Goal: Task Accomplishment & Management: Manage account settings

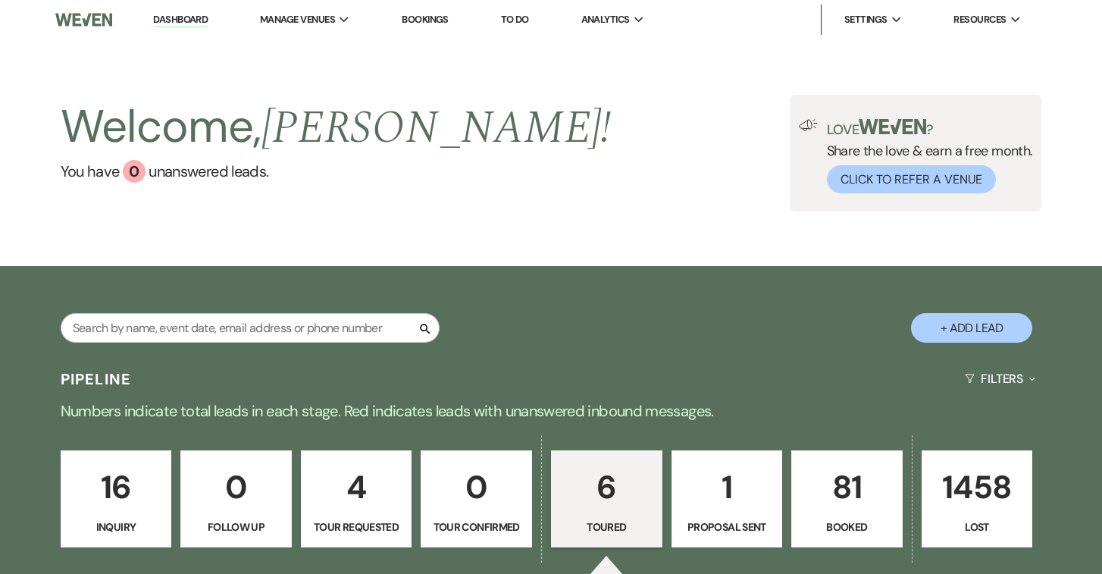
select select "5"
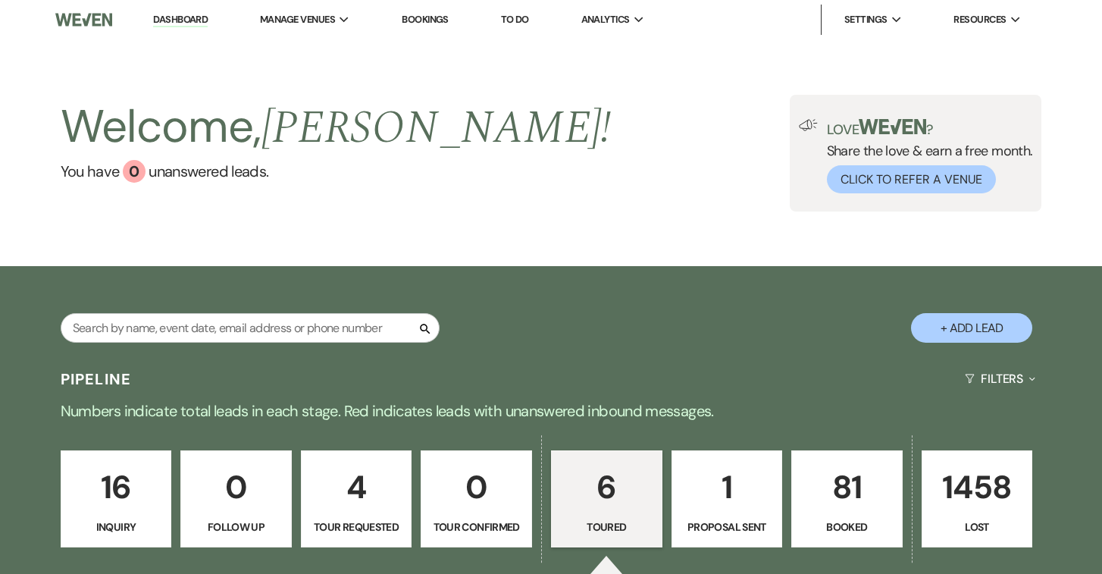
select select "5"
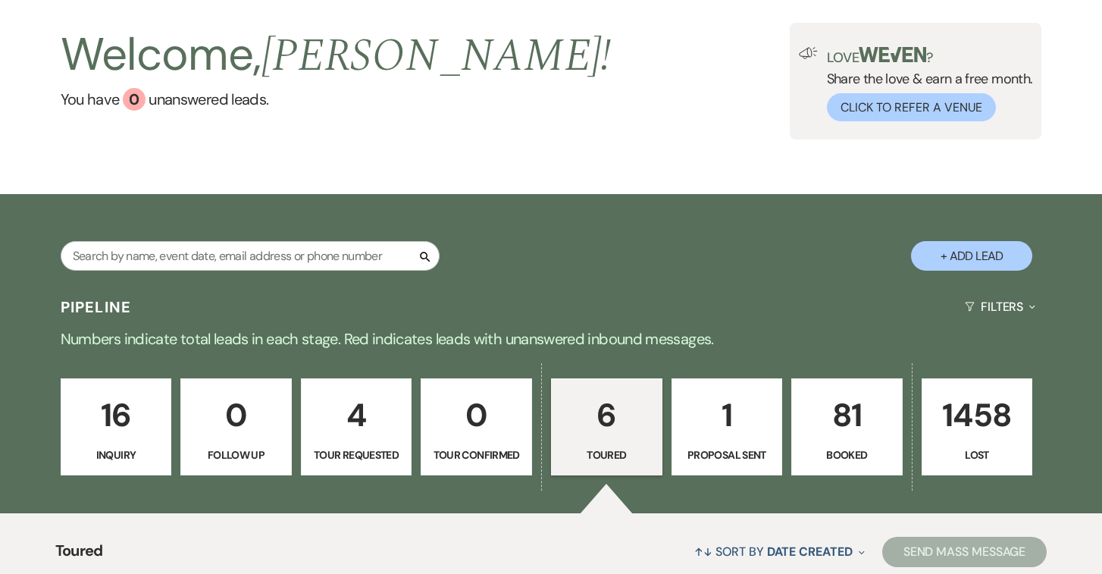
scroll to position [73, 0]
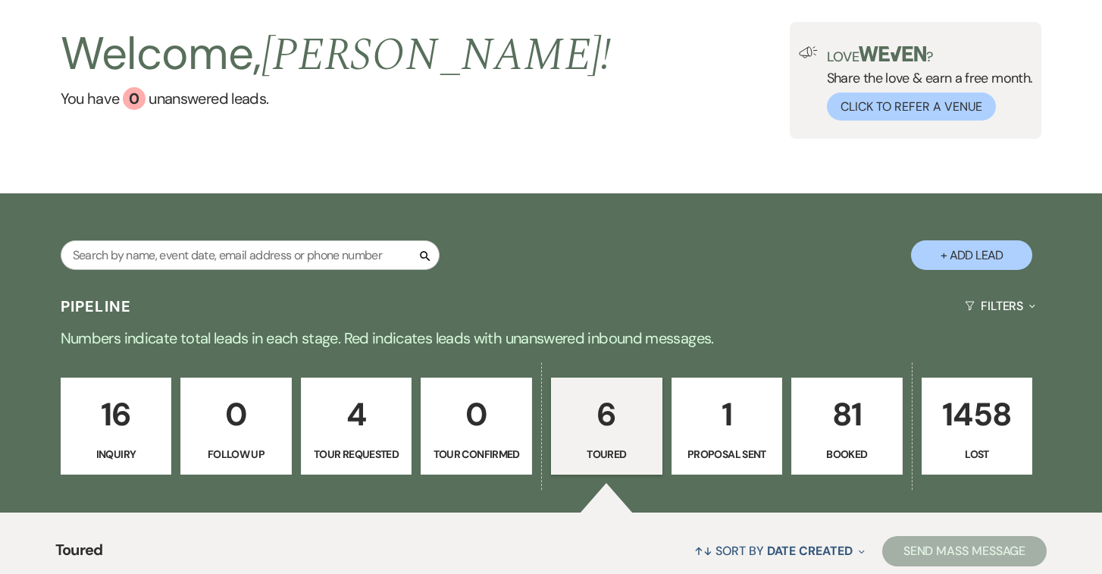
click at [623, 433] on p "6" at bounding box center [607, 414] width 92 height 51
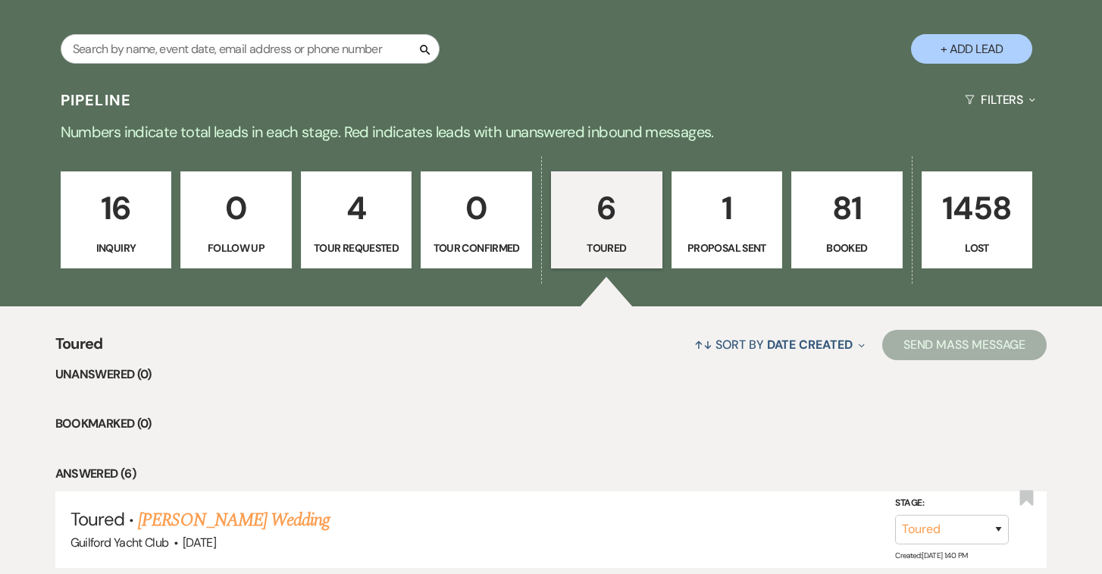
scroll to position [450, 0]
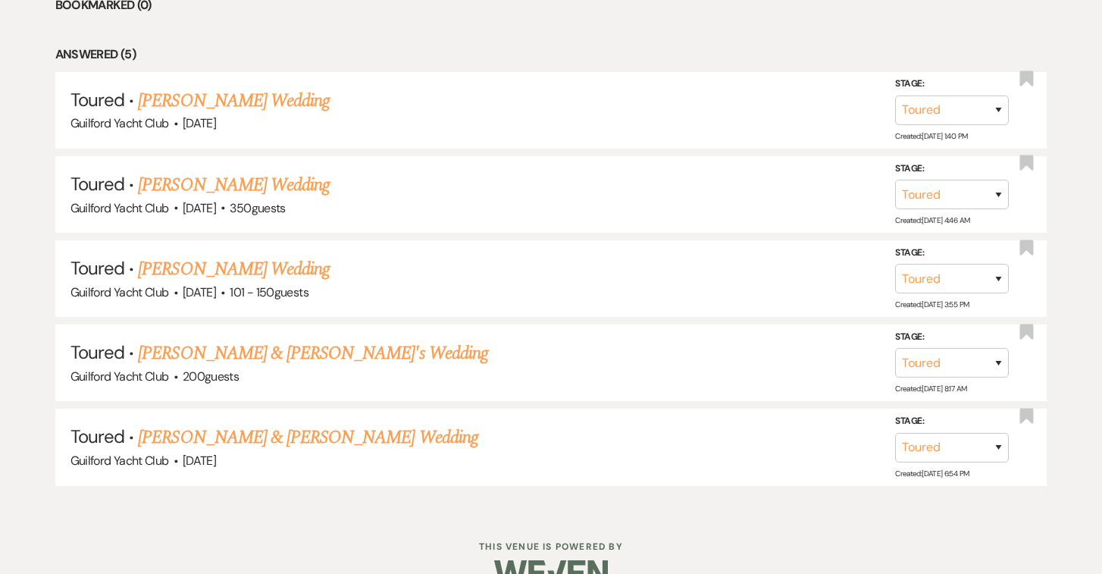
scroll to position [787, 0]
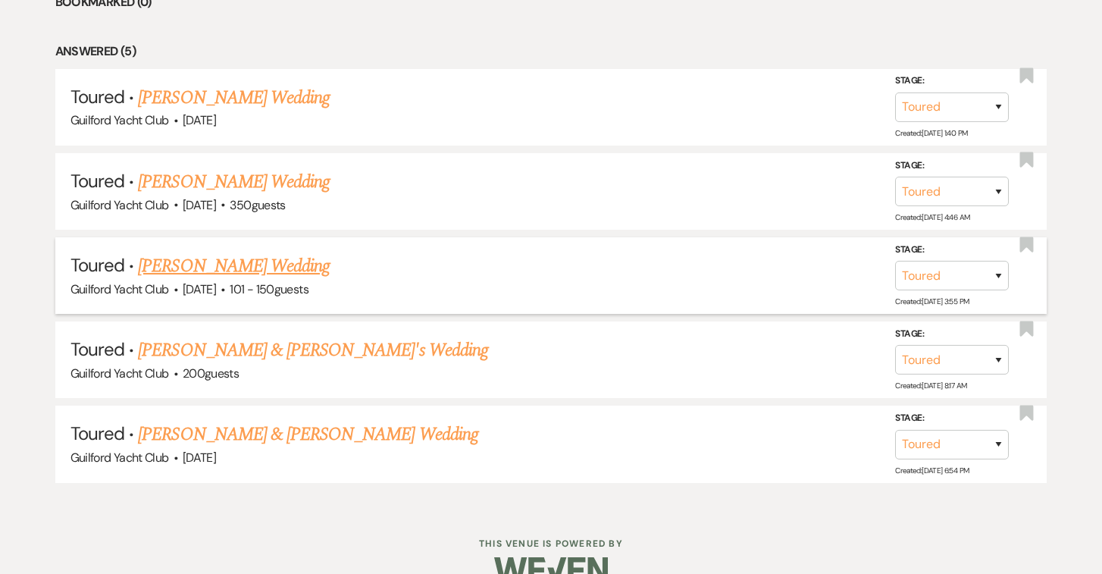
click at [291, 271] on link "[PERSON_NAME] Wedding" at bounding box center [234, 265] width 192 height 27
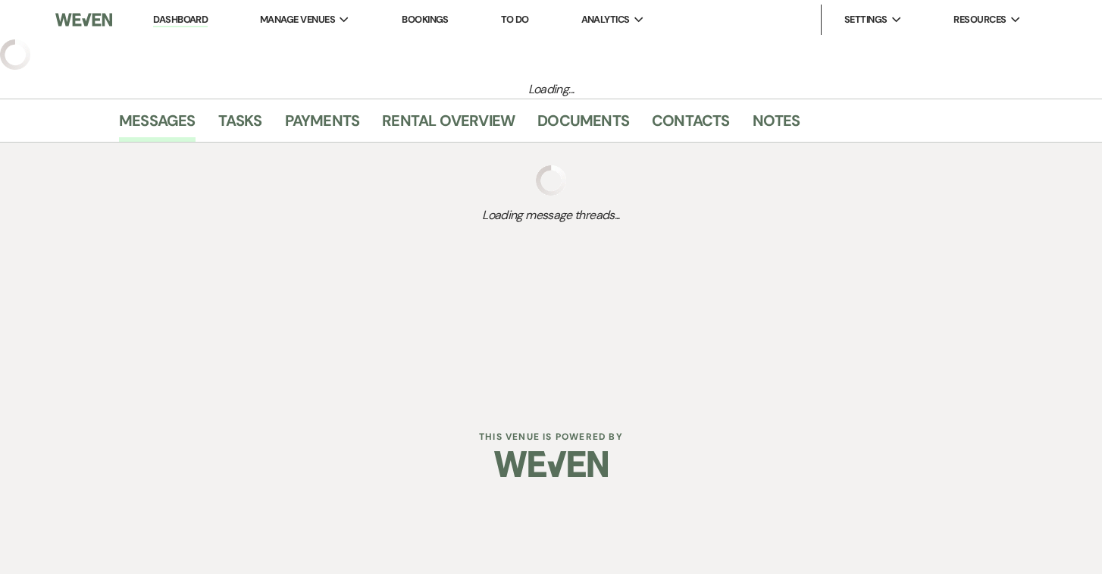
select select "5"
select select "2"
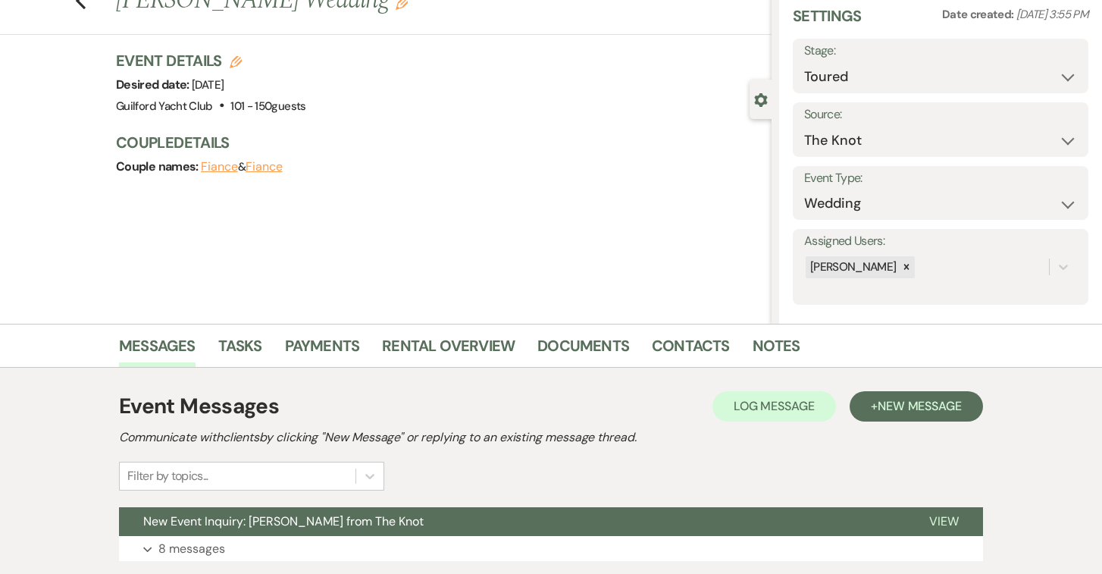
scroll to position [305, 0]
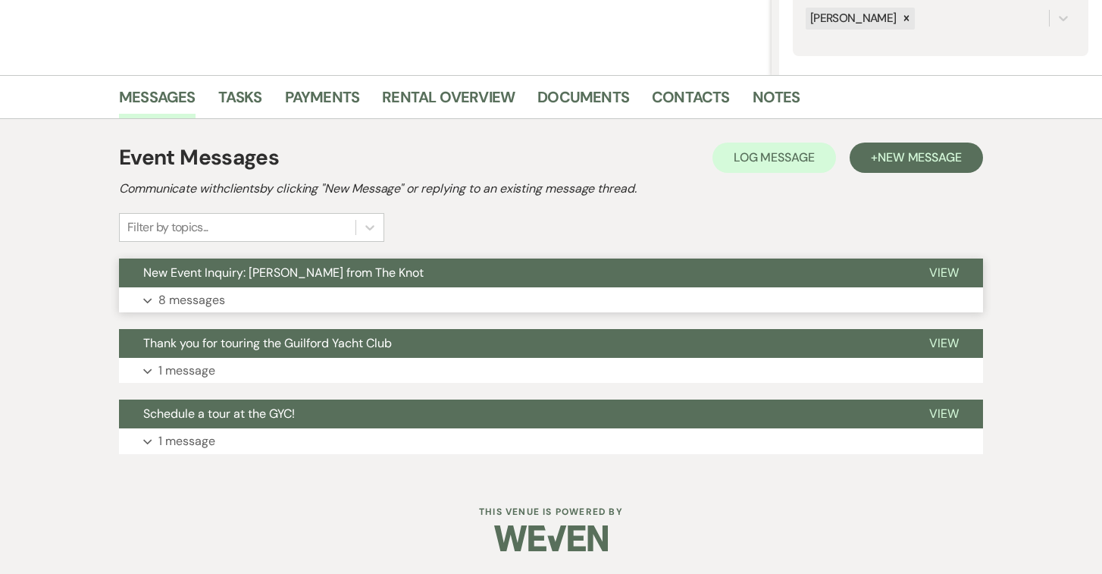
click at [943, 272] on span "View" at bounding box center [944, 273] width 30 height 16
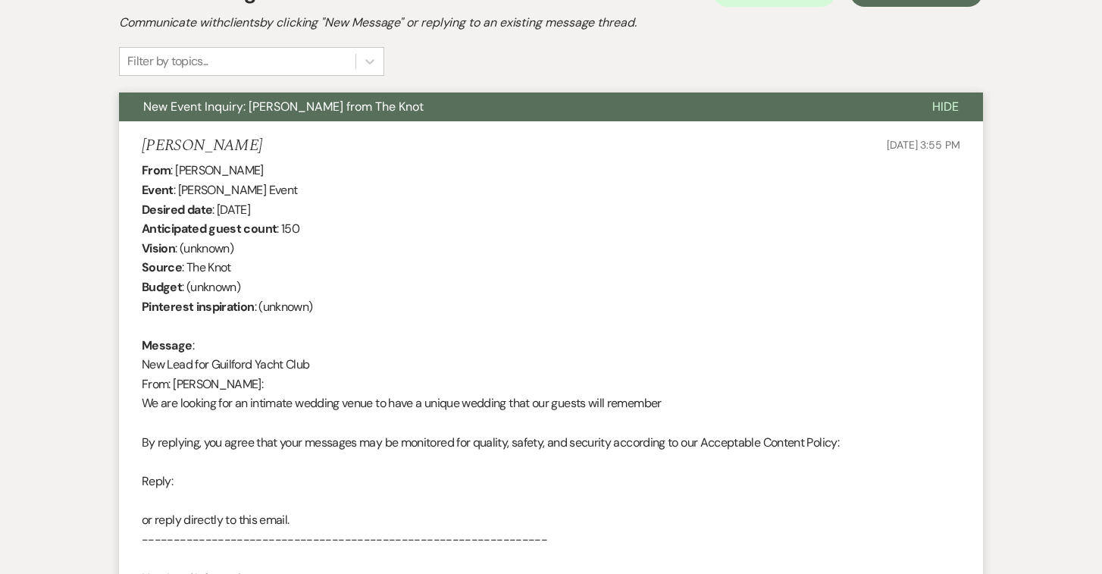
scroll to position [0, 0]
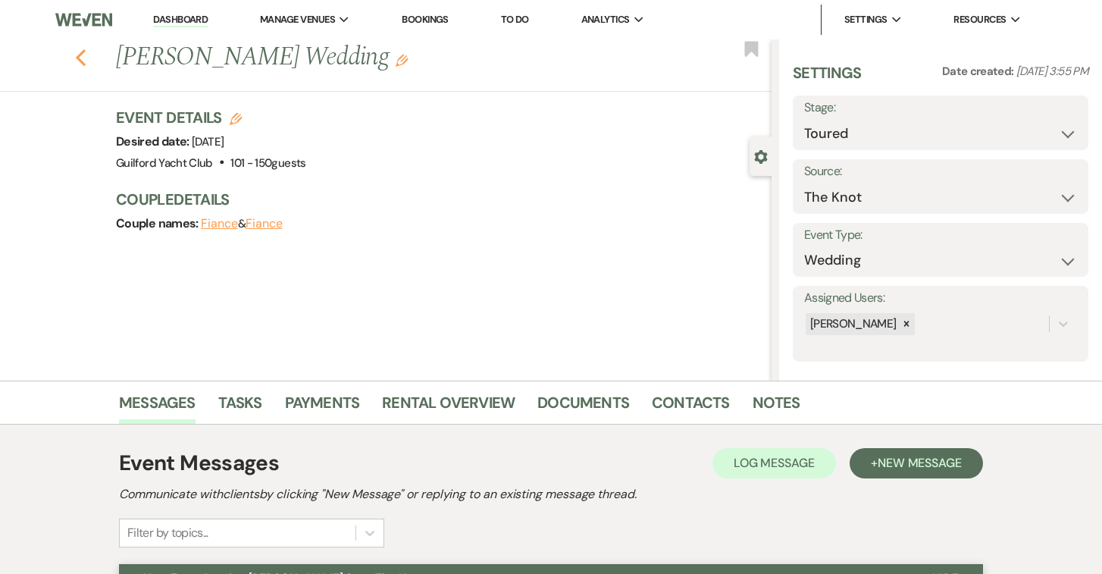
click at [79, 52] on icon "Previous" at bounding box center [80, 58] width 11 height 18
select select "5"
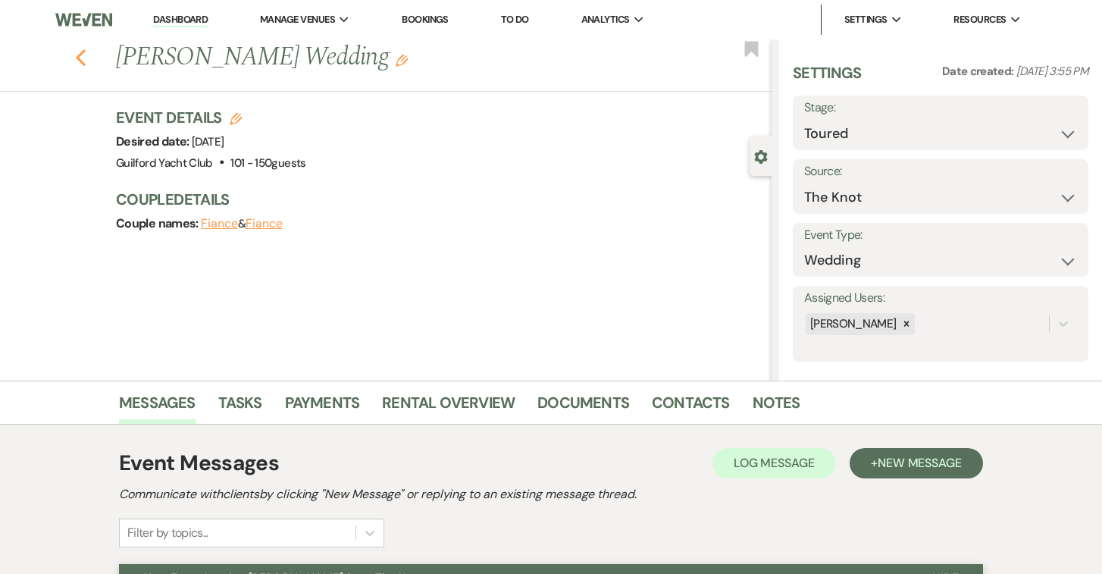
select select "5"
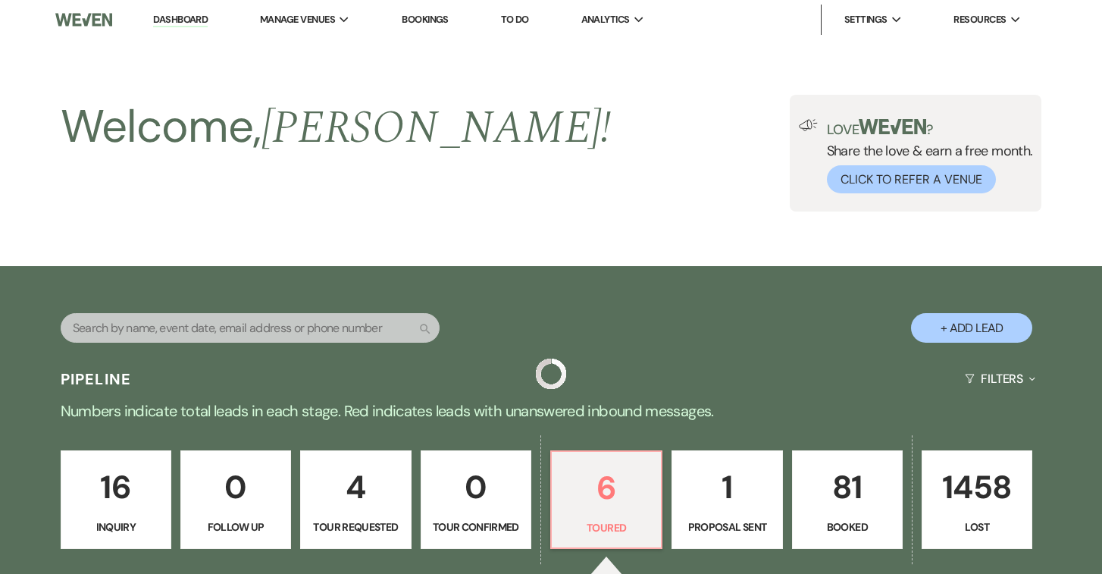
scroll to position [787, 0]
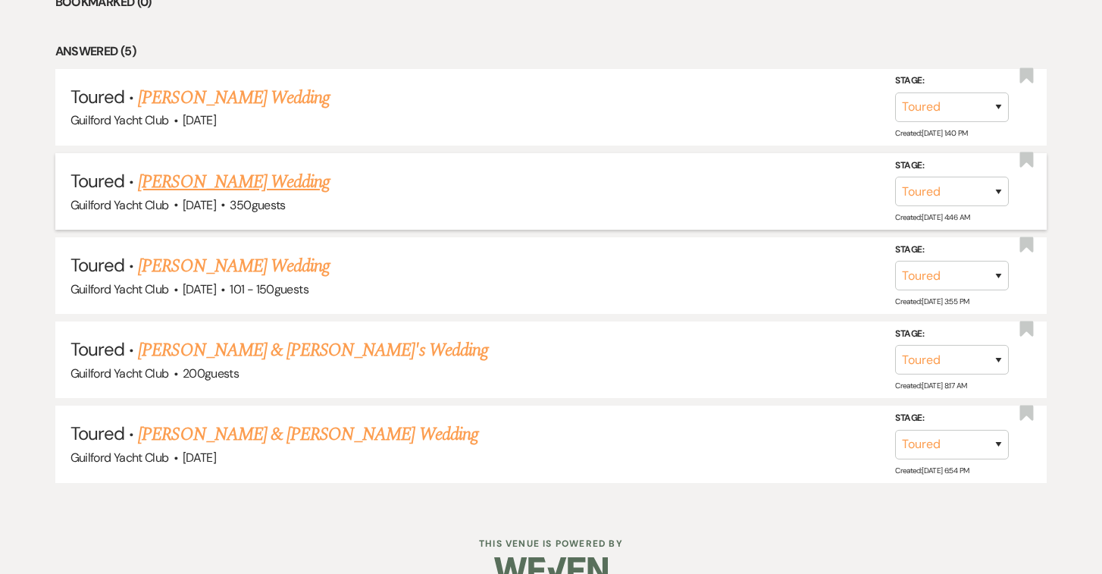
click at [216, 186] on link "[PERSON_NAME] Wedding" at bounding box center [234, 181] width 192 height 27
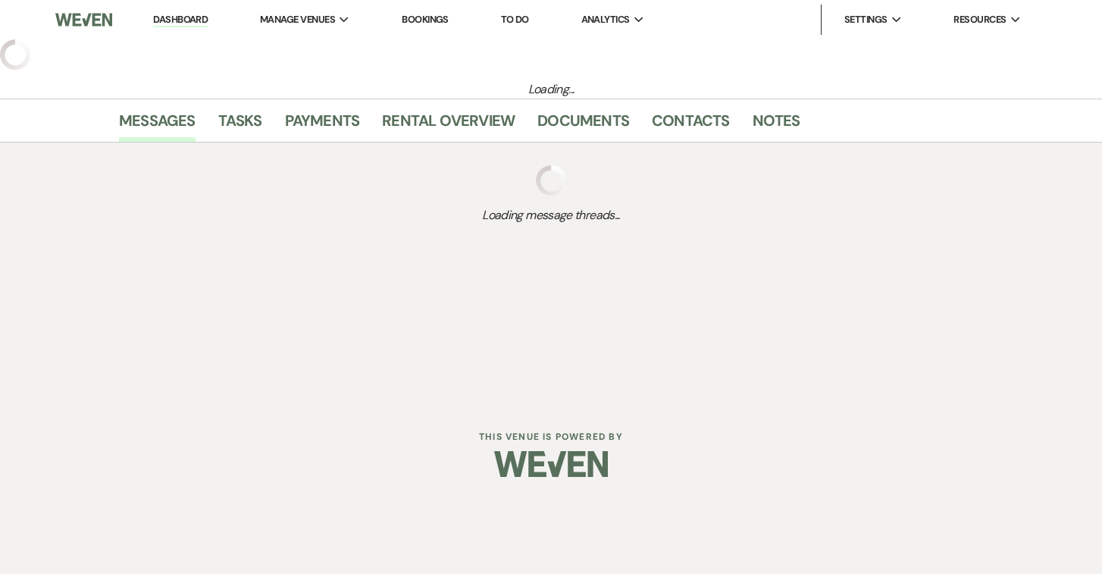
select select "5"
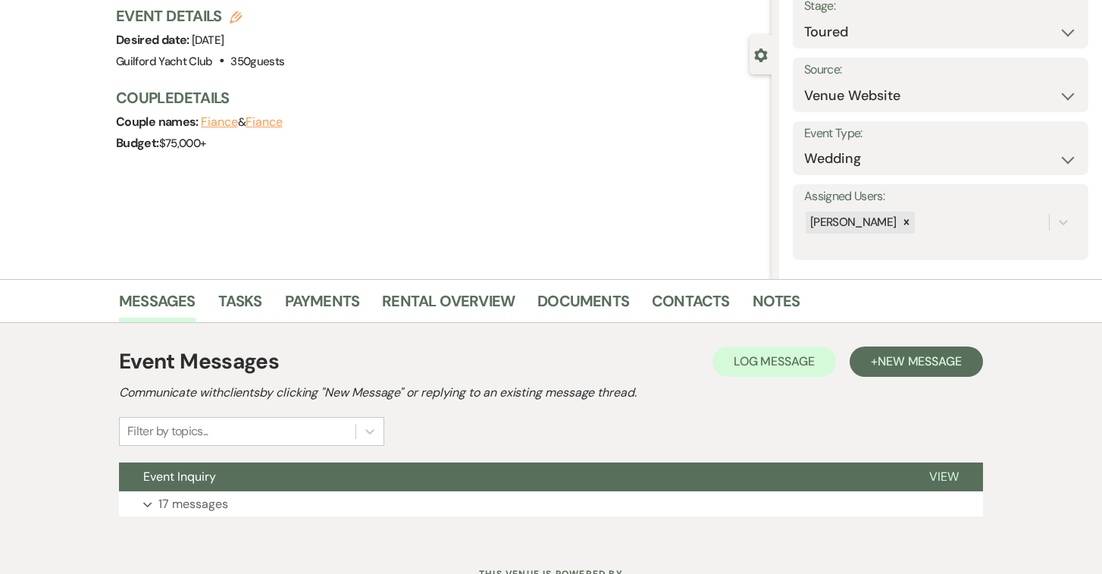
scroll to position [164, 0]
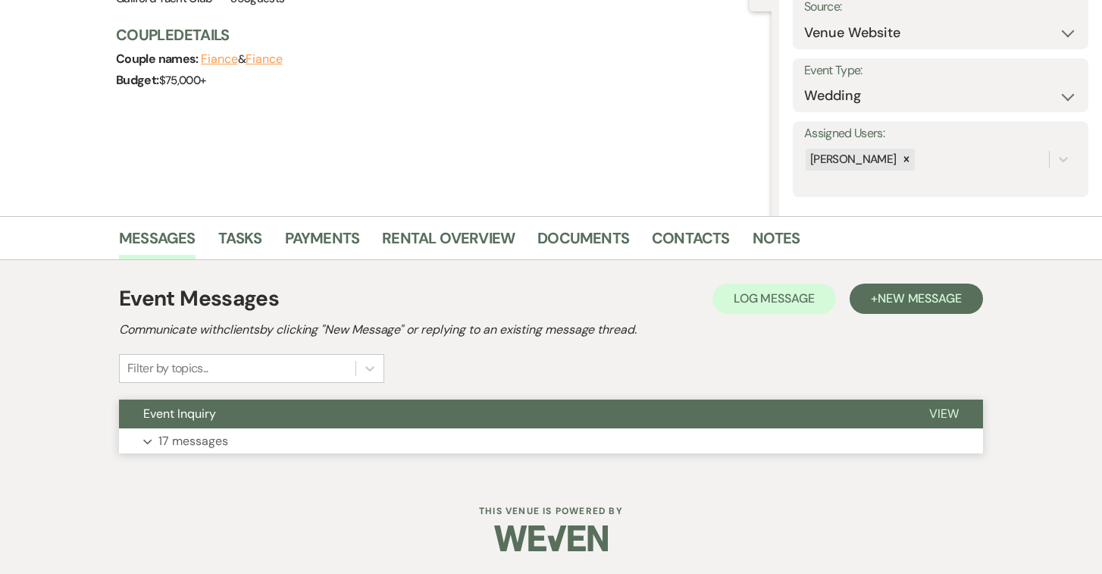
click at [939, 416] on span "View" at bounding box center [944, 414] width 30 height 16
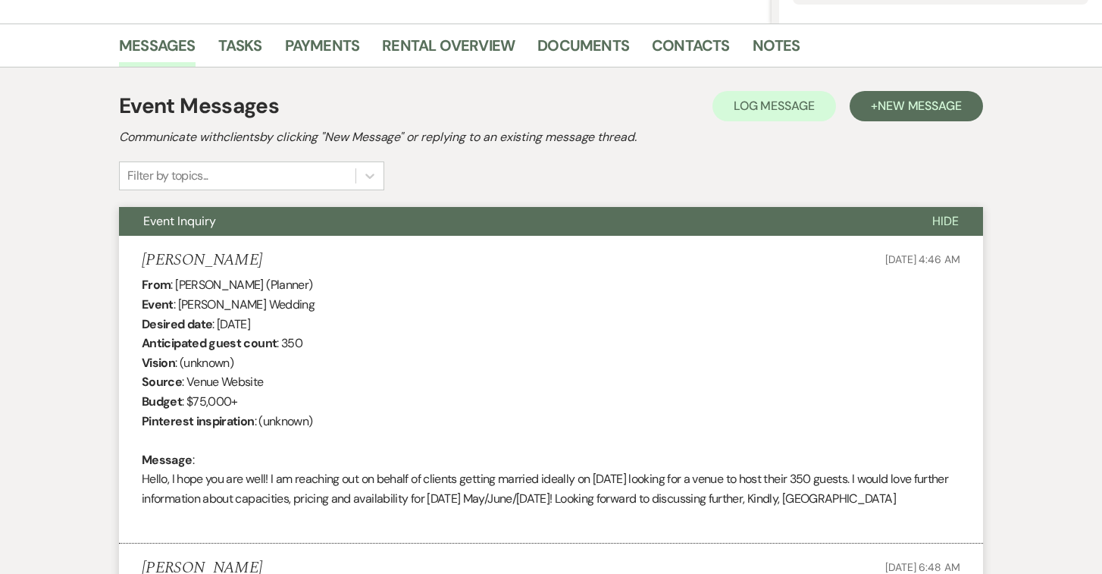
scroll to position [358, 0]
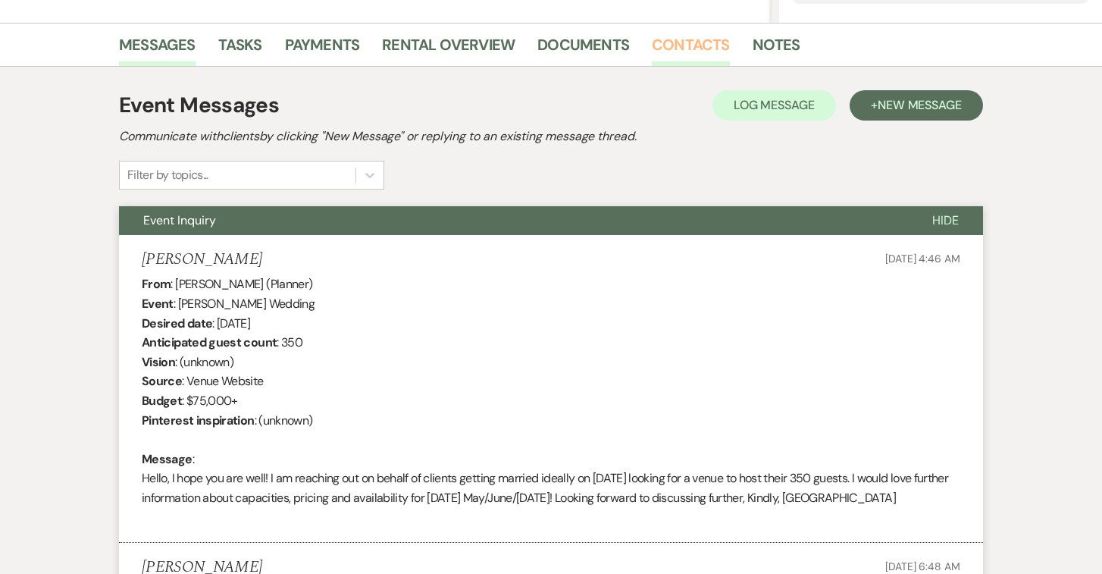
click at [678, 40] on link "Contacts" at bounding box center [691, 49] width 78 height 33
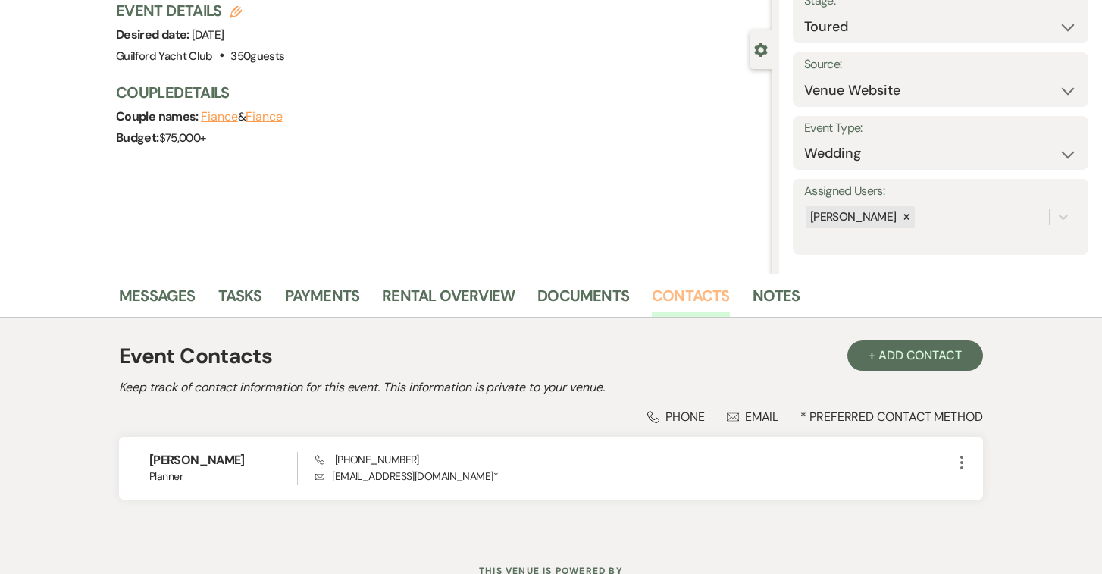
scroll to position [167, 0]
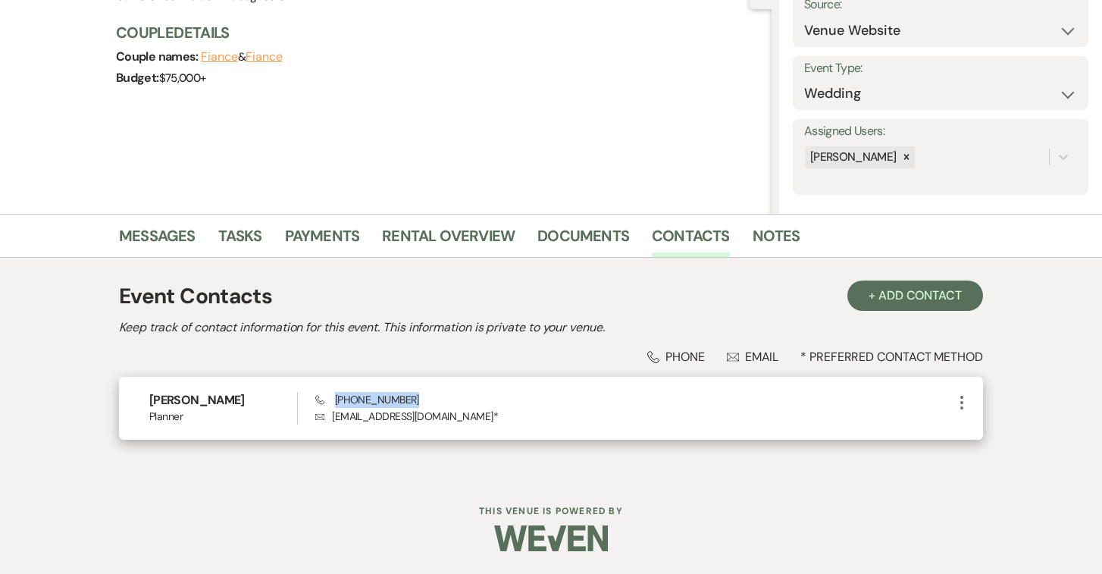
drag, startPoint x: 409, startPoint y: 394, endPoint x: 334, endPoint y: 395, distance: 75.8
click at [334, 395] on div "Phone (213) 618-0602 Envelope madison@melissaandre.com *" at bounding box center [634, 408] width 638 height 33
copy span "(213) 618-0602"
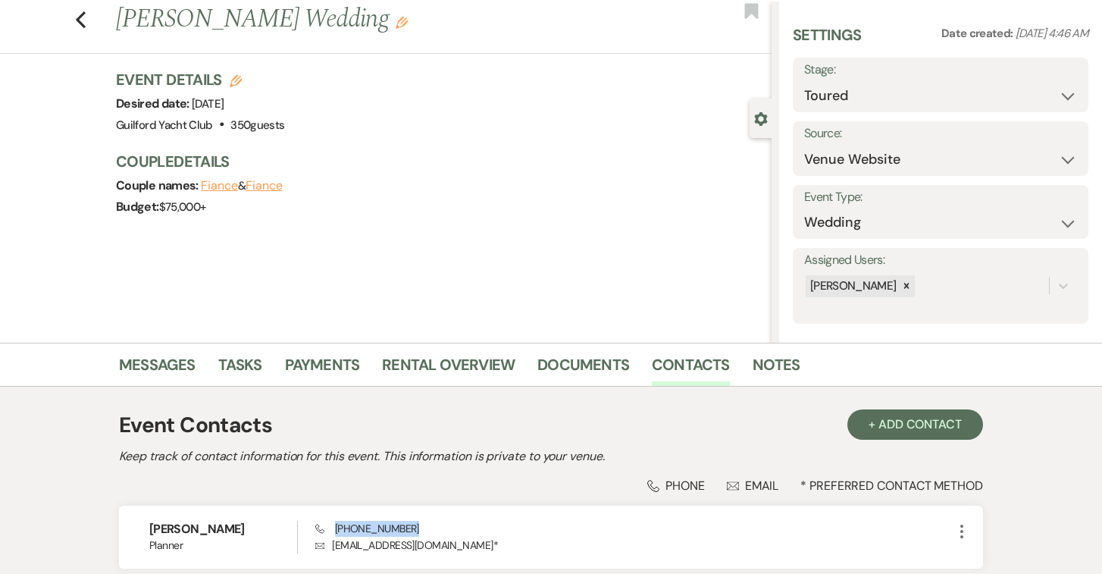
scroll to position [0, 0]
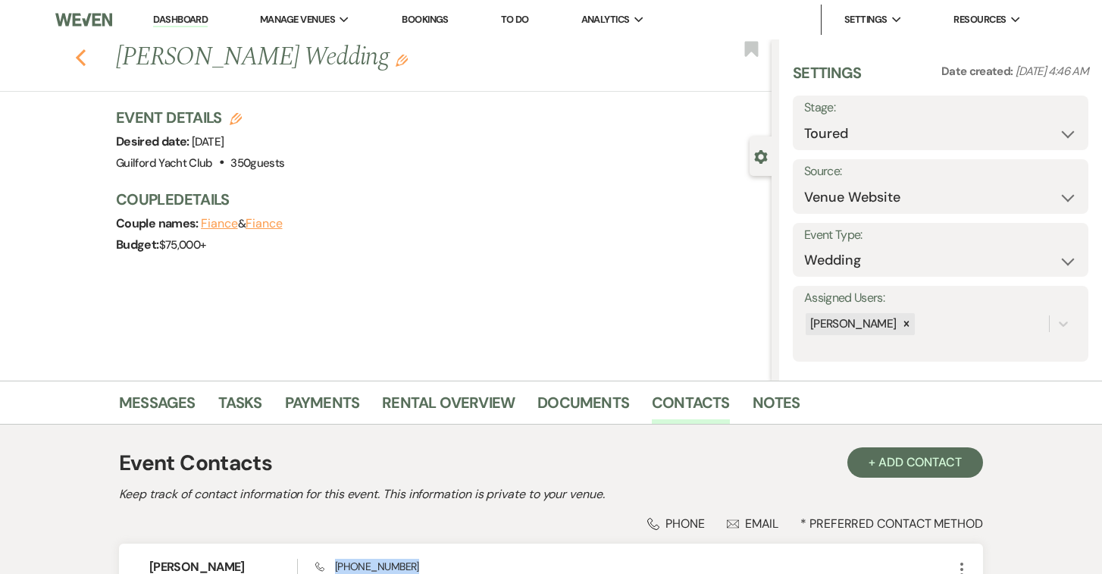
click at [80, 56] on use "button" at bounding box center [81, 57] width 10 height 17
select select "5"
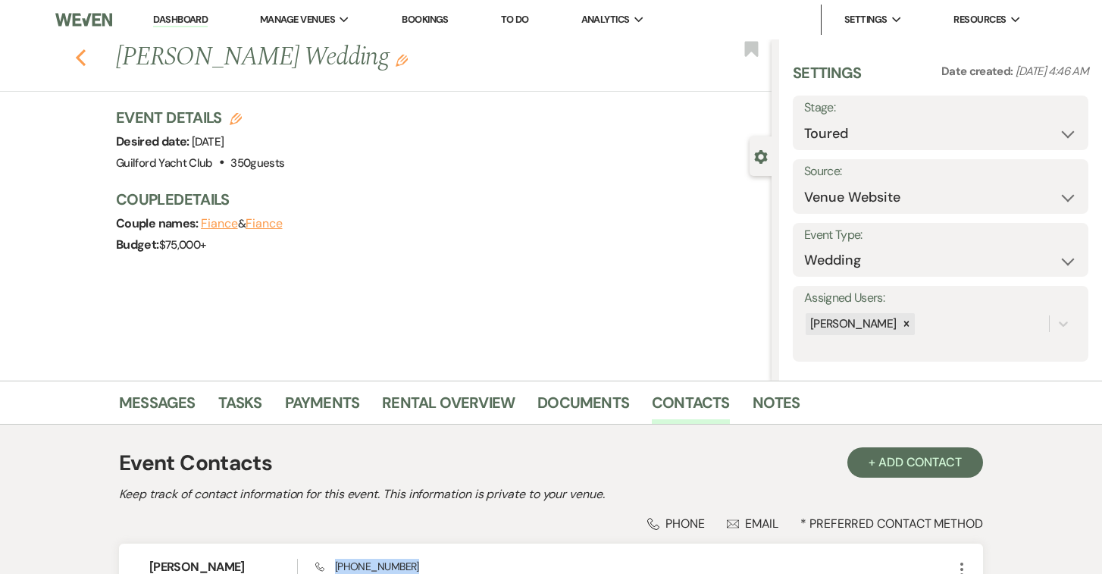
select select "5"
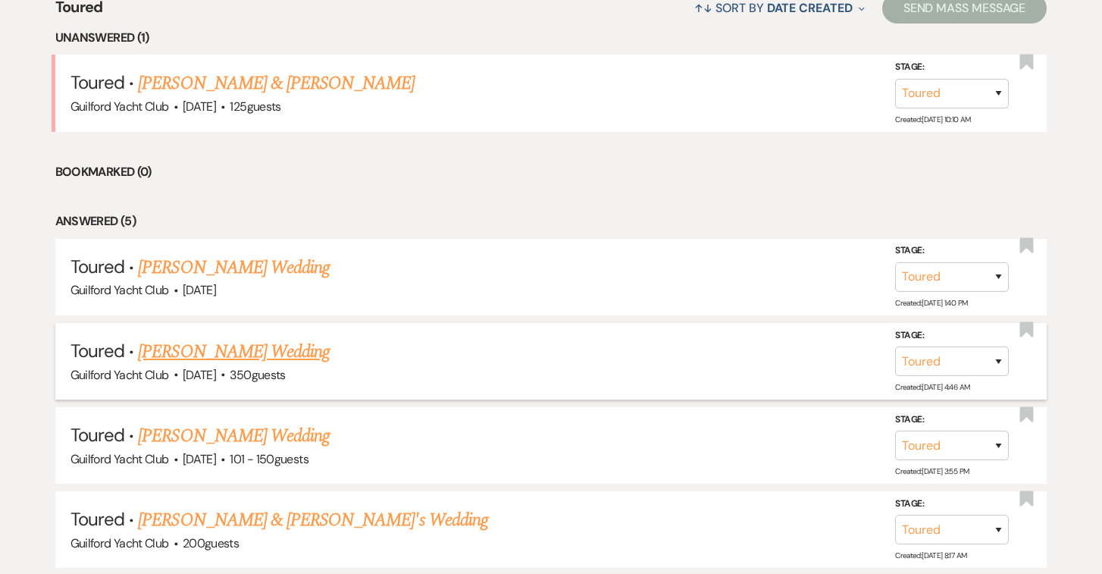
scroll to position [594, 0]
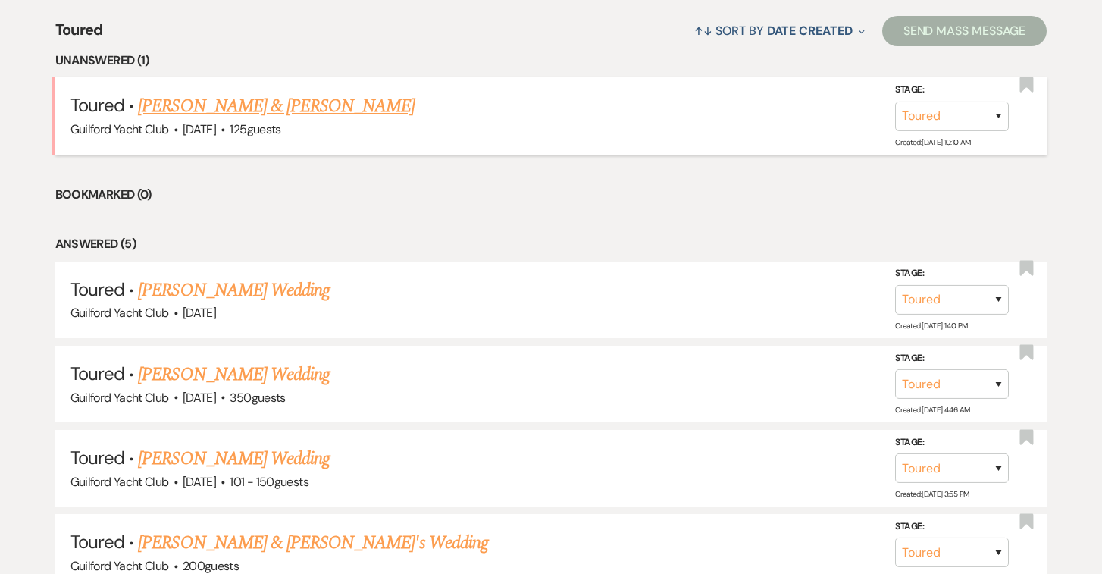
click at [227, 105] on link "[PERSON_NAME] & [PERSON_NAME]" at bounding box center [276, 105] width 277 height 27
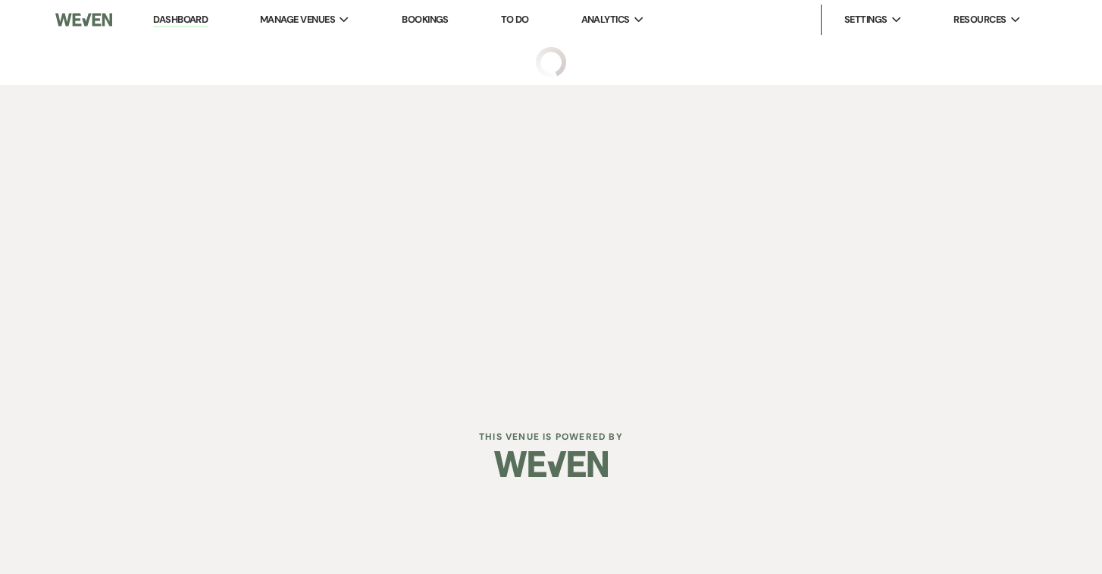
select select "5"
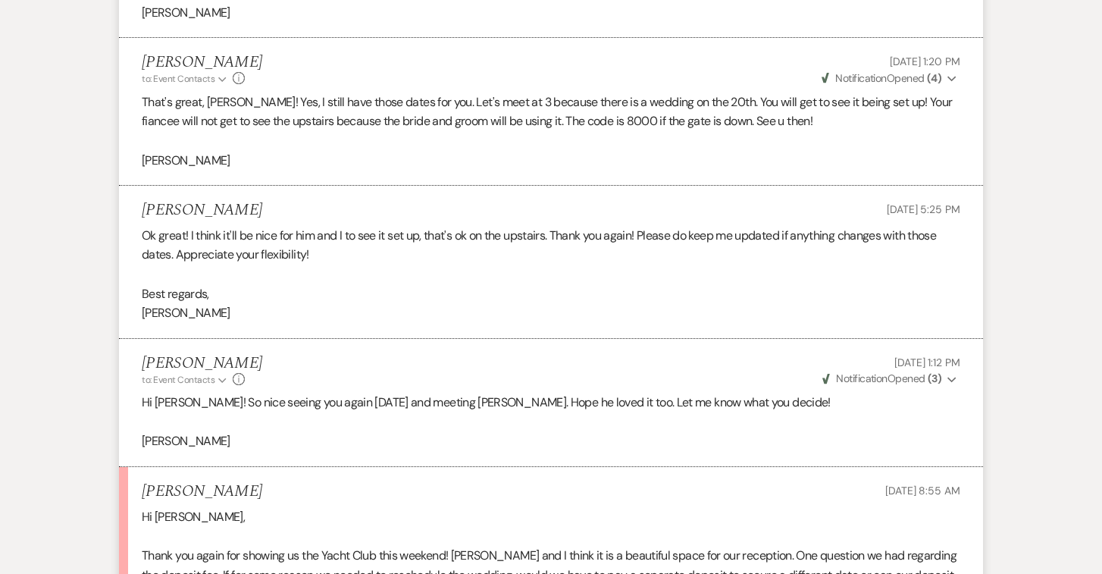
scroll to position [2790, 0]
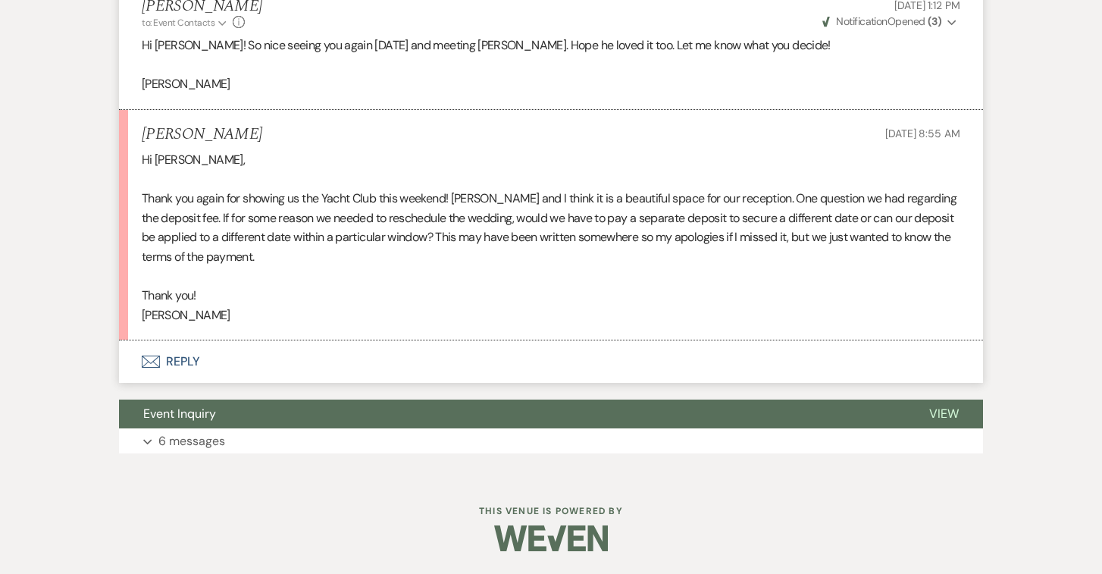
click at [174, 356] on button "Envelope Reply" at bounding box center [551, 361] width 864 height 42
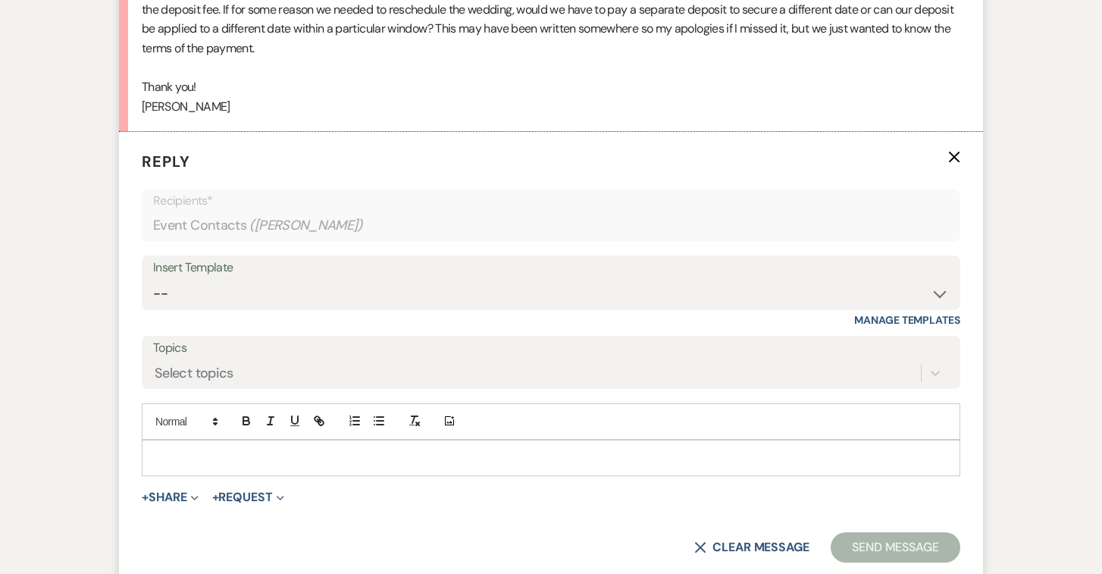
scroll to position [3000, 0]
click at [160, 443] on div at bounding box center [551, 456] width 817 height 35
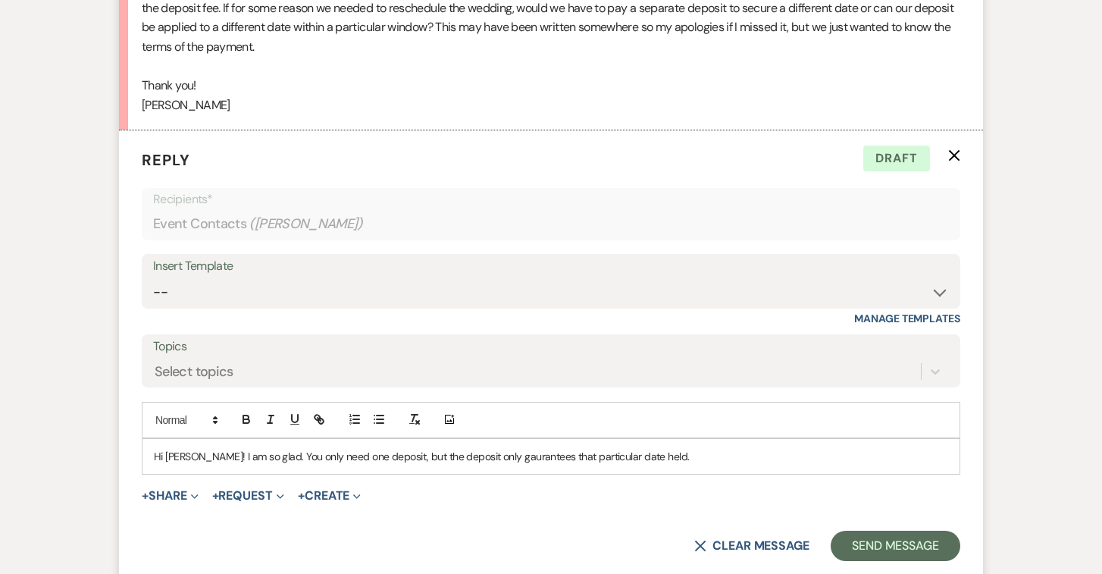
click at [485, 456] on p "Hi Erica! I am so glad. You only need one deposit, but the deposit only gaurant…" at bounding box center [551, 456] width 794 height 17
click at [656, 461] on p "Hi Erica! I am so glad. You only need one deposit, but the deposit only guarant…" at bounding box center [551, 456] width 794 height 17
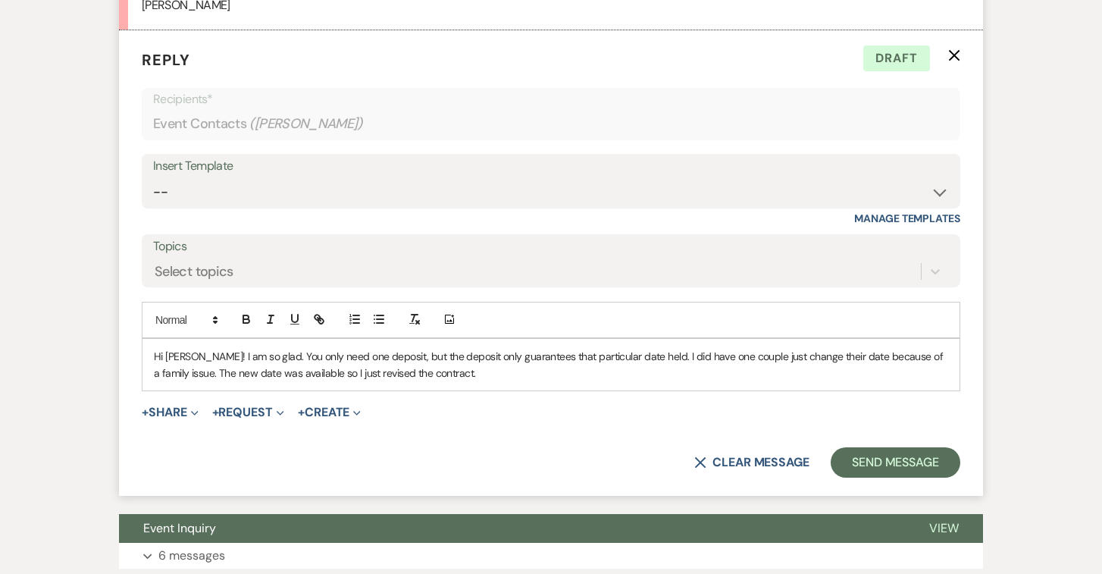
scroll to position [3112, 0]
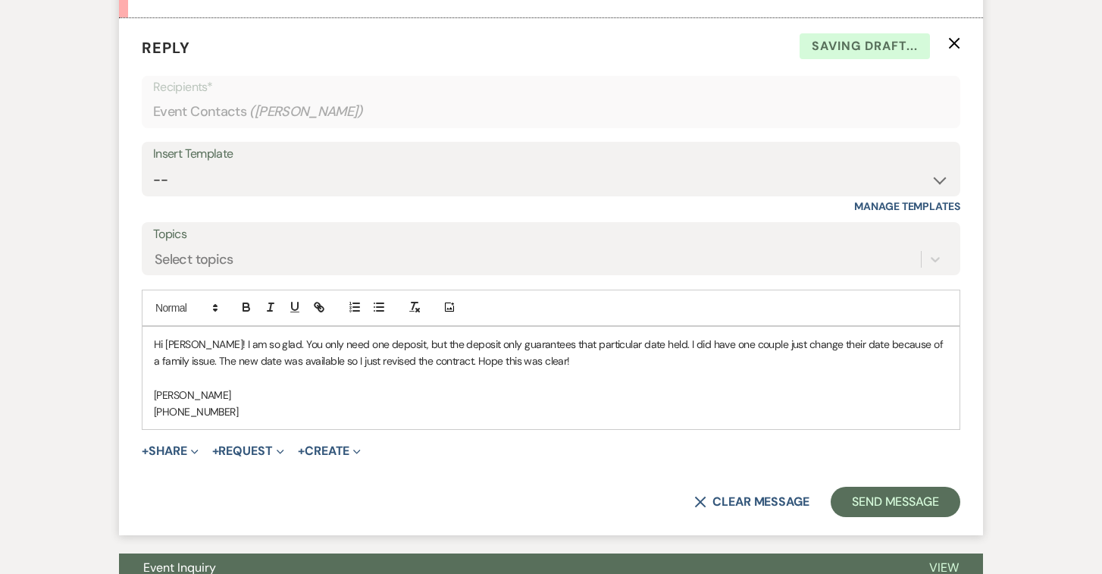
click at [544, 366] on p "Hi Erica! I am so glad. You only need one deposit, but the deposit only guarant…" at bounding box center [551, 353] width 794 height 34
click at [870, 499] on button "Send Message" at bounding box center [896, 502] width 130 height 30
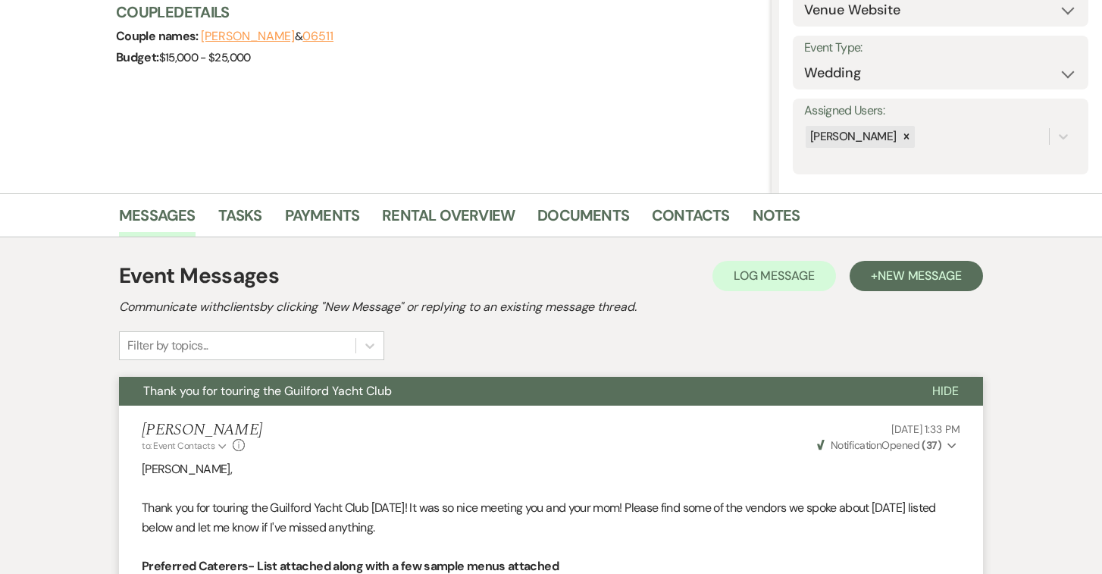
scroll to position [0, 0]
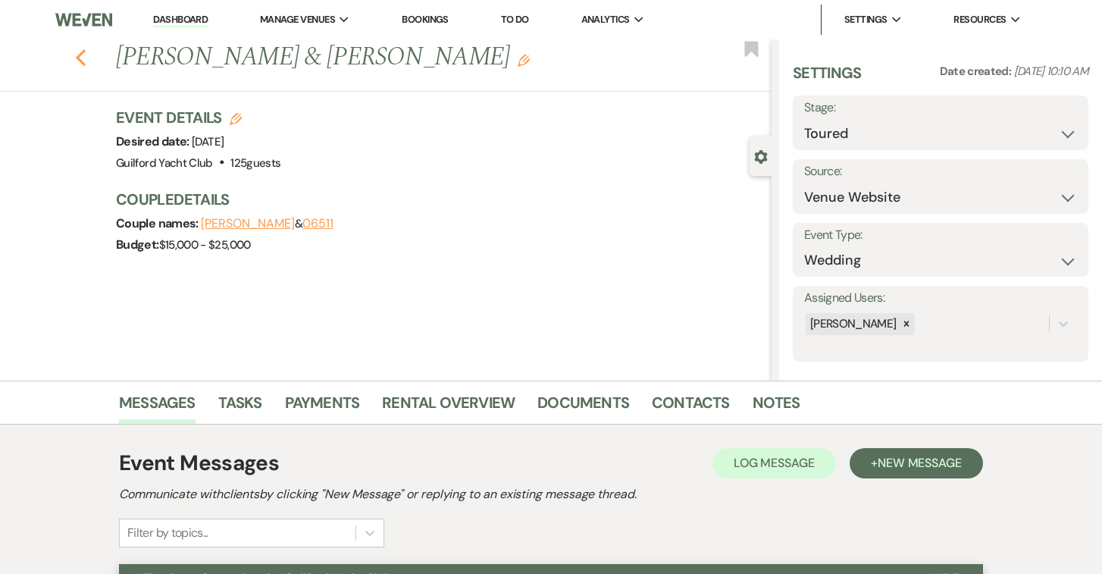
click at [79, 55] on use "button" at bounding box center [81, 57] width 10 height 17
select select "5"
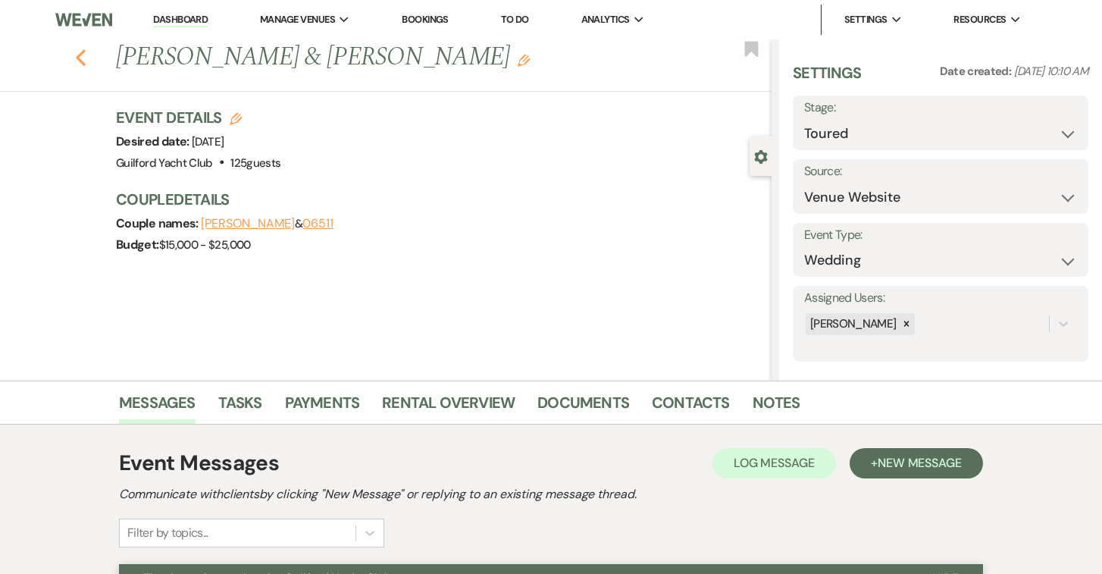
select select "5"
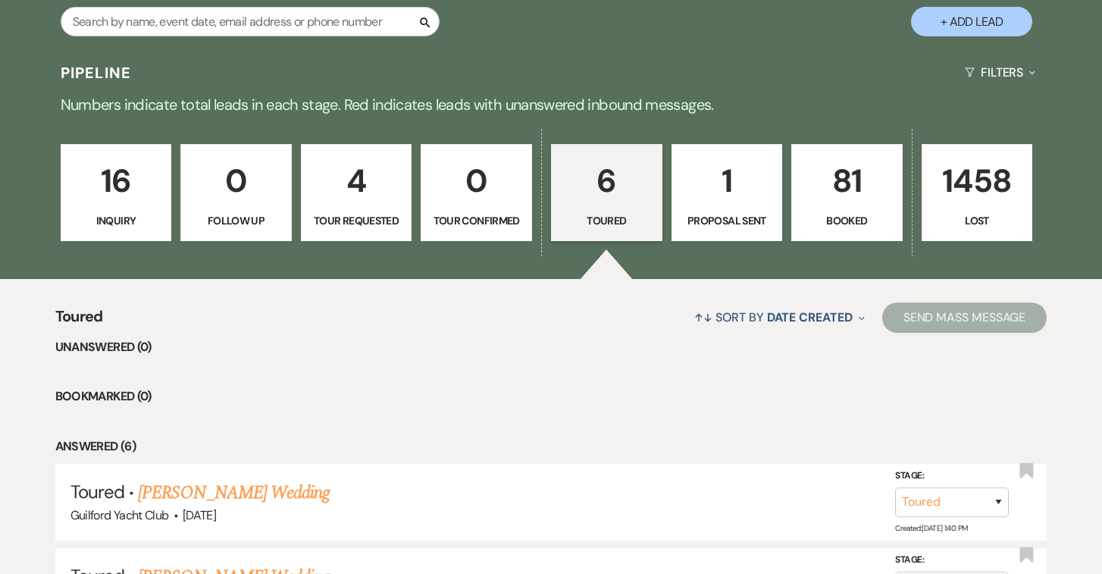
scroll to position [277, 0]
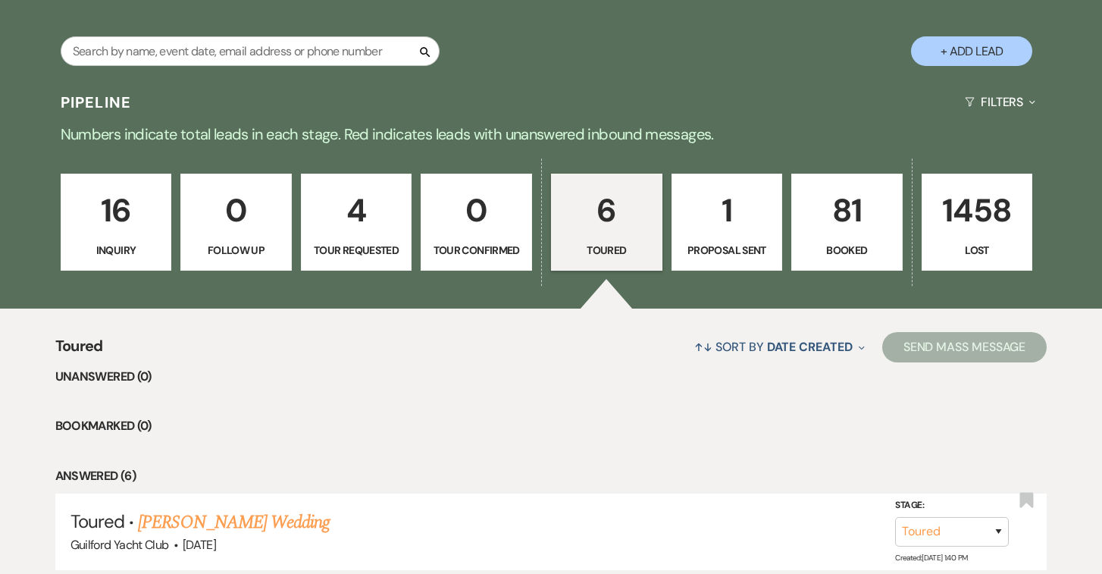
click at [847, 219] on p "81" at bounding box center [847, 210] width 92 height 51
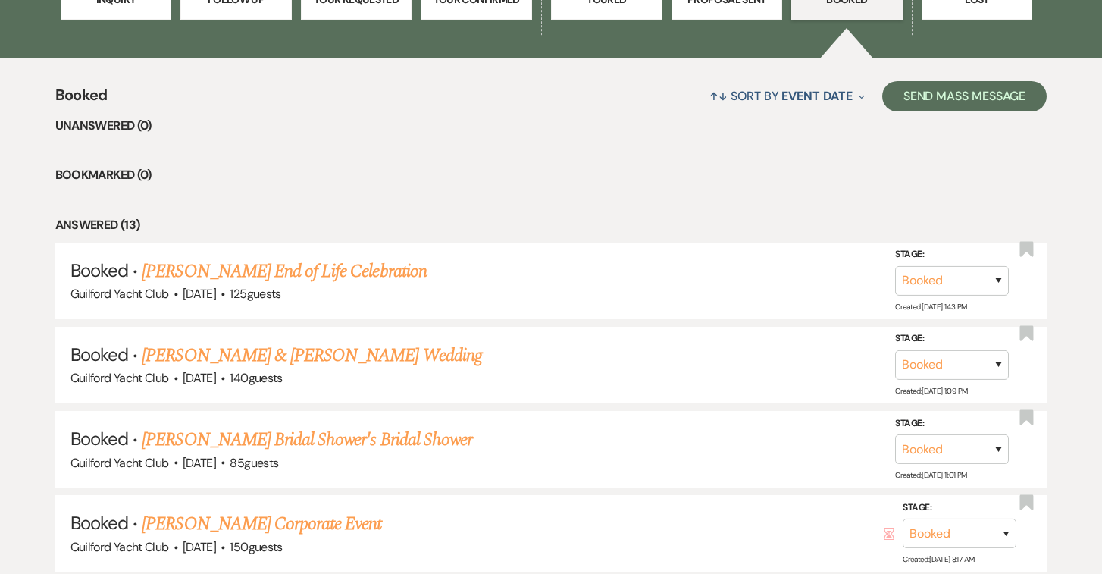
scroll to position [601, 0]
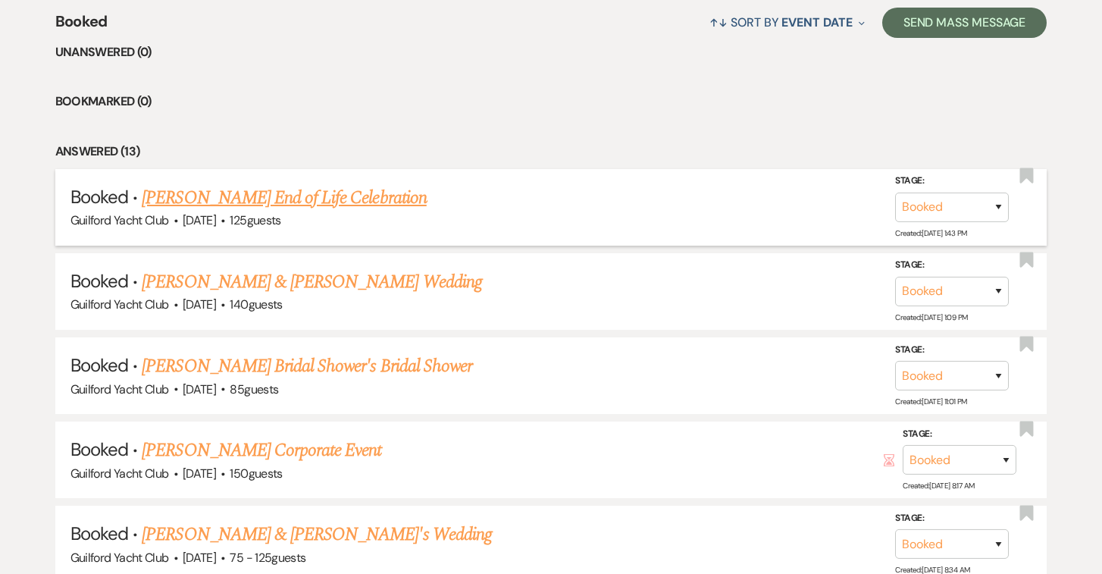
click at [344, 196] on link "Sarah O Shrewsbury's End of Life Celebration" at bounding box center [284, 197] width 284 height 27
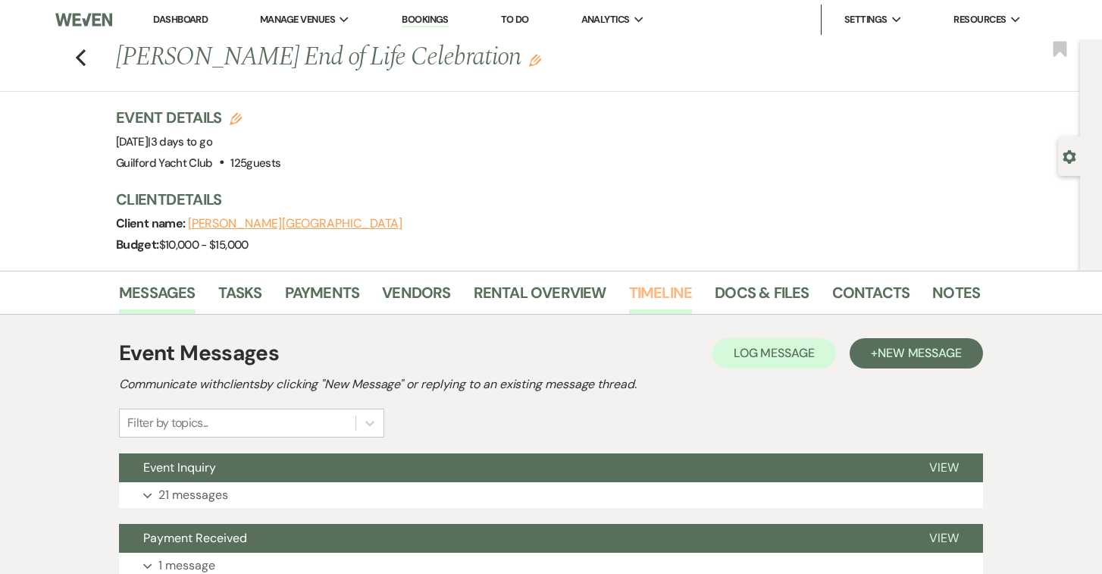
click at [663, 287] on link "Timeline" at bounding box center [661, 296] width 64 height 33
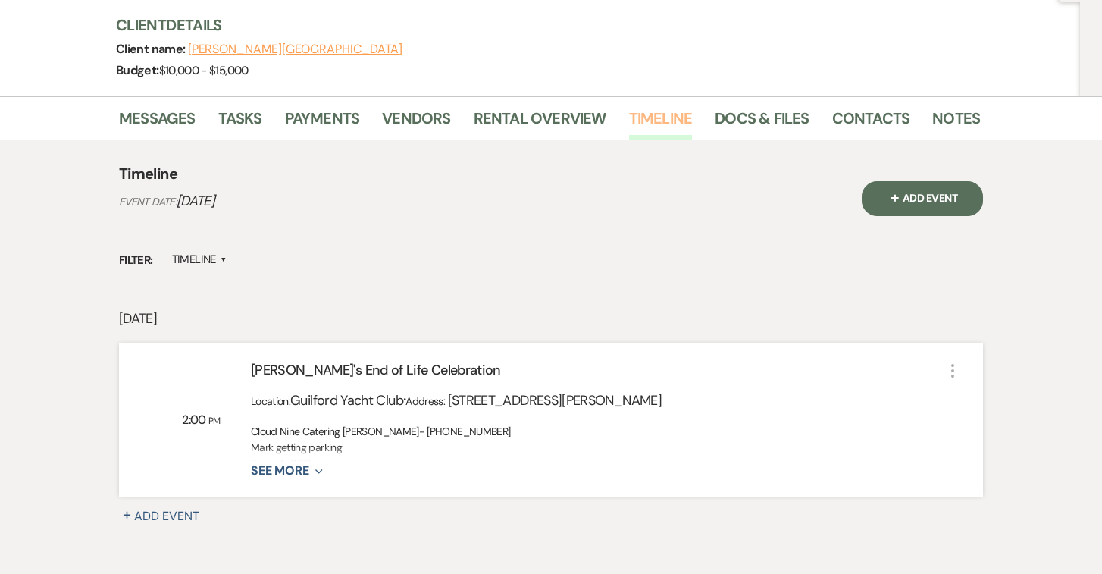
scroll to position [206, 0]
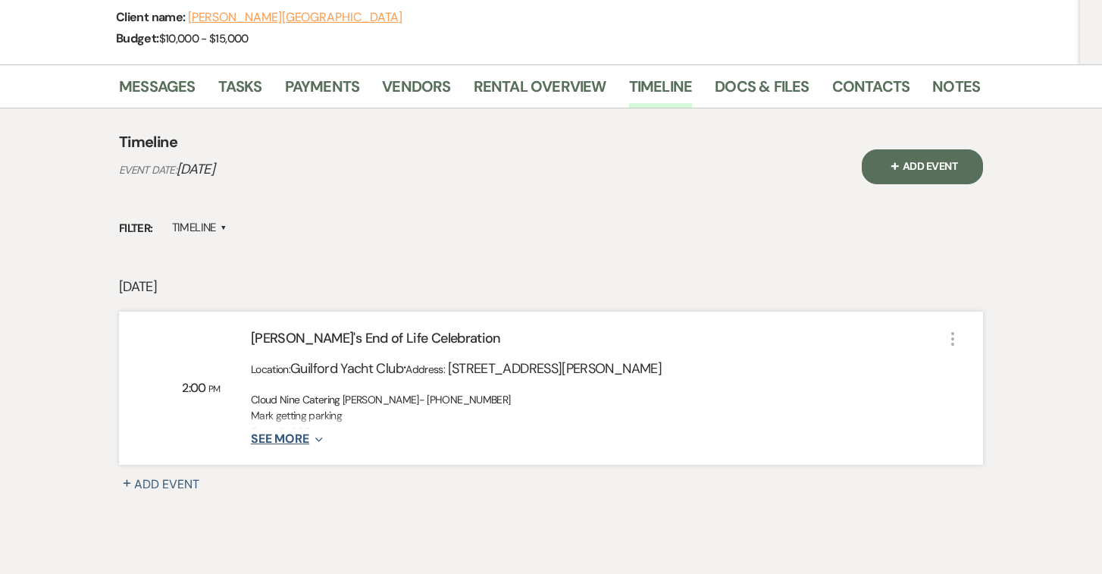
click at [315, 434] on button "See More Expand" at bounding box center [287, 439] width 72 height 13
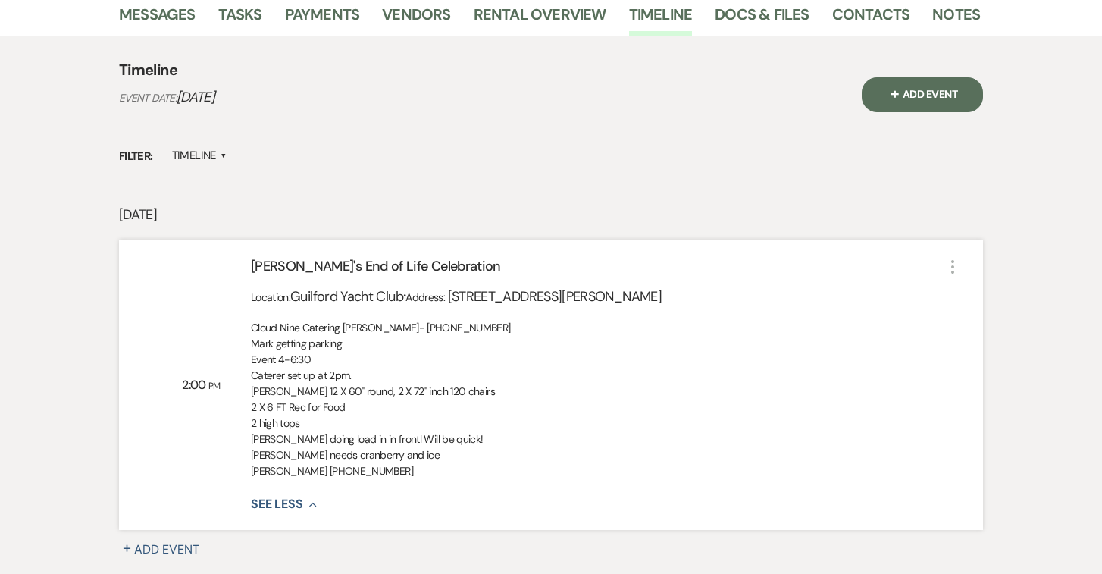
scroll to position [0, 0]
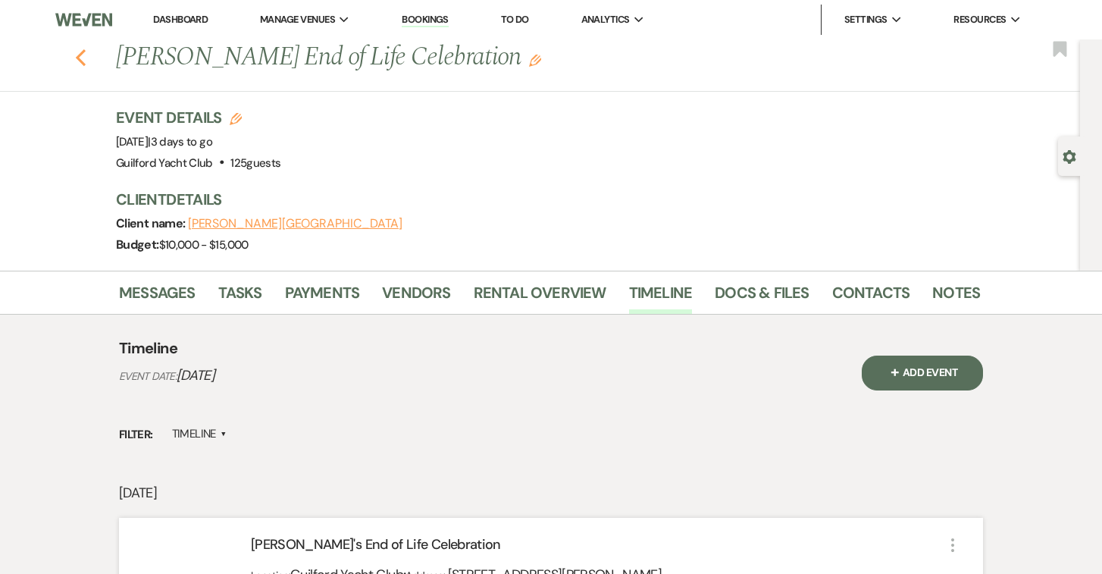
click at [77, 56] on use "button" at bounding box center [81, 57] width 10 height 17
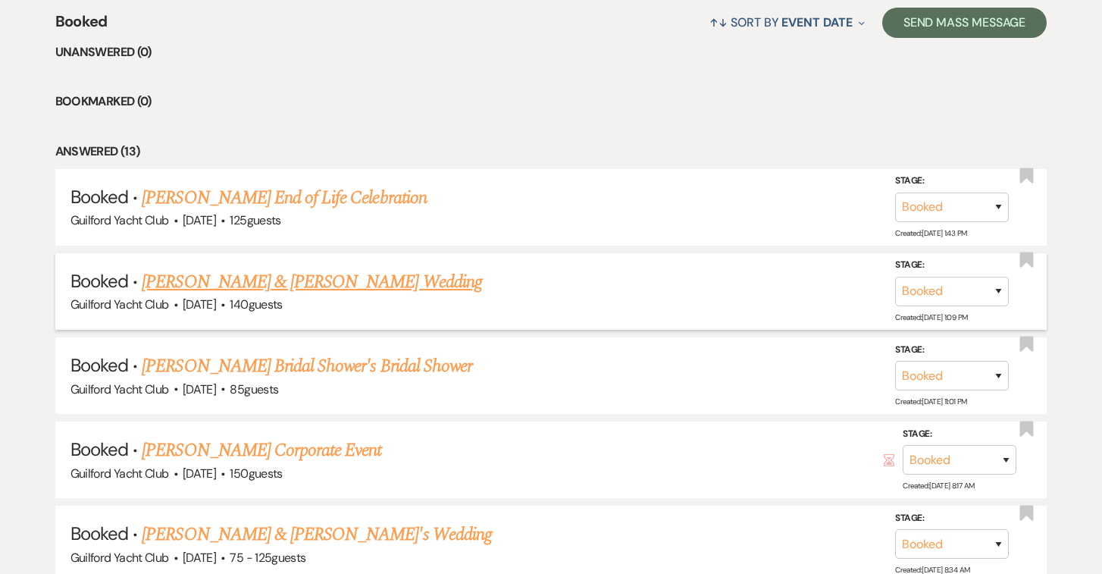
click at [178, 284] on link "Brian Gibbs & Jamie Little's Wedding" at bounding box center [312, 281] width 340 height 27
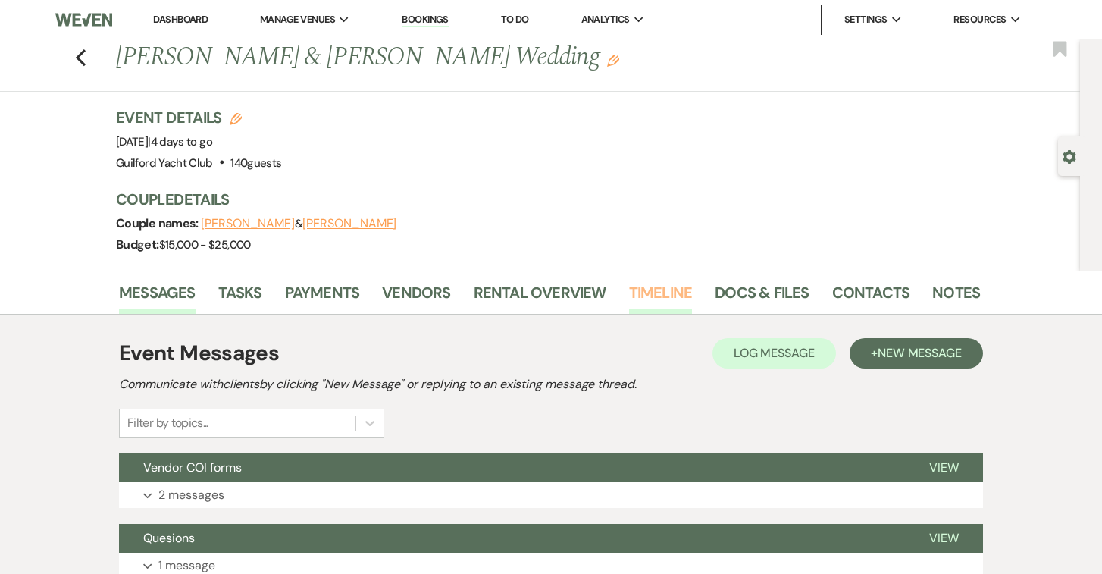
click at [680, 296] on link "Timeline" at bounding box center [661, 296] width 64 height 33
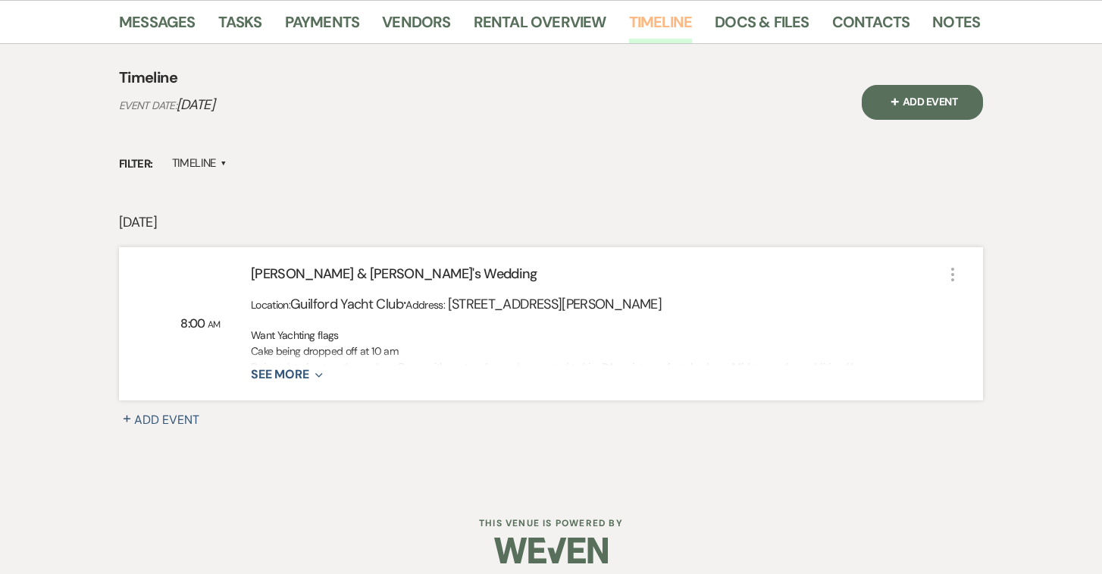
scroll to position [283, 0]
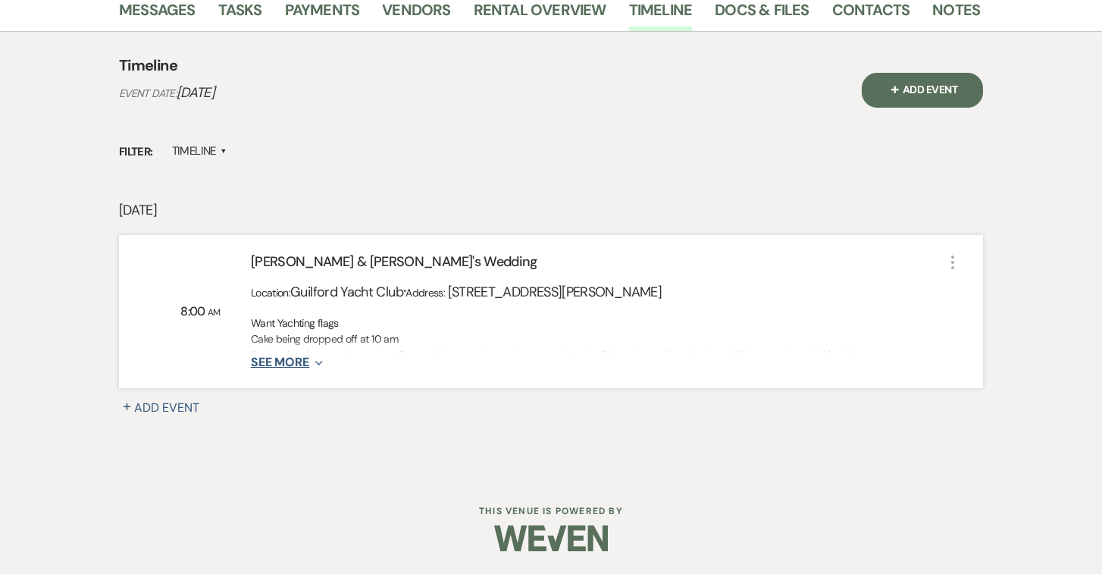
click at [317, 365] on icon "Expand" at bounding box center [316, 363] width 14 height 12
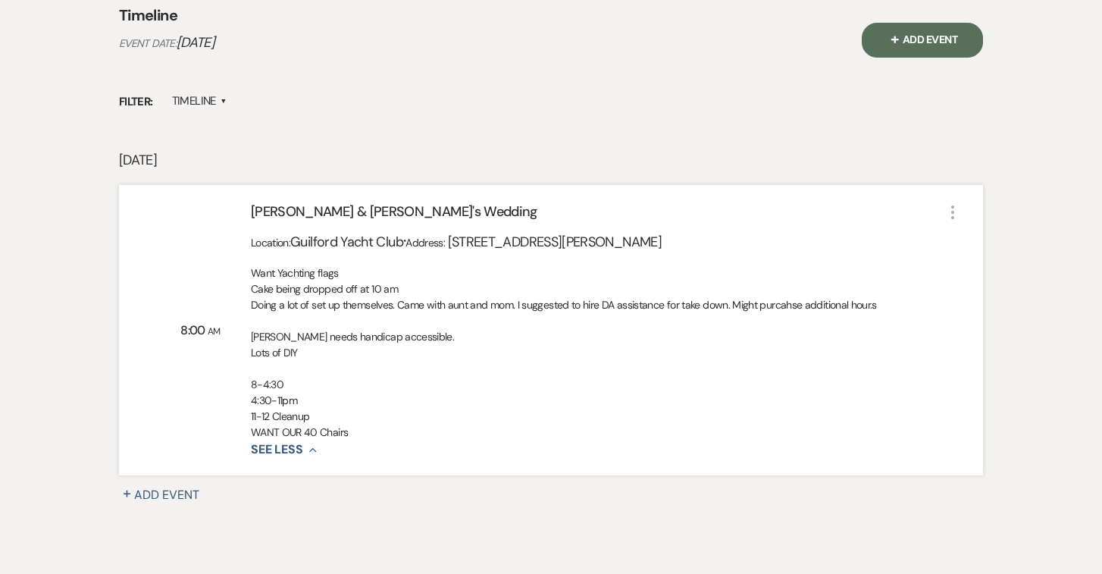
scroll to position [337, 0]
